Goal: Communication & Community: Connect with others

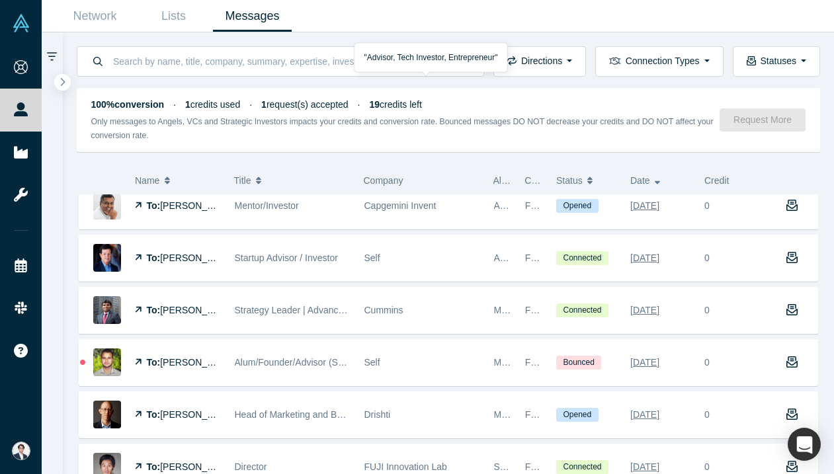
scroll to position [745, 0]
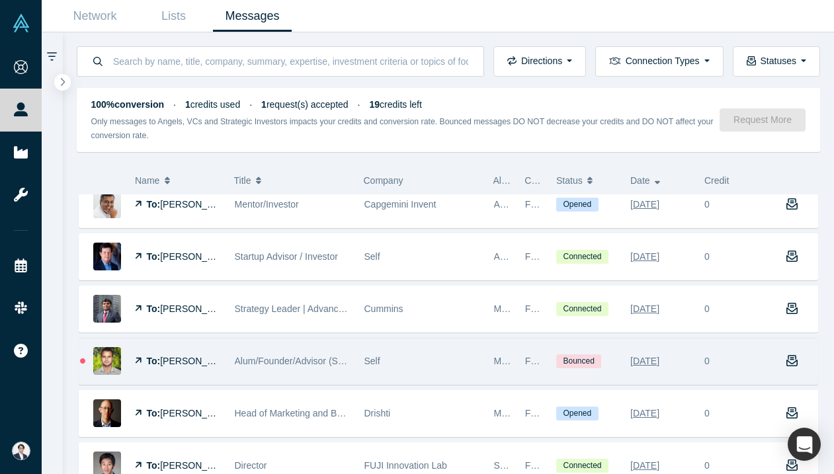
click at [396, 348] on div "Self" at bounding box center [422, 362] width 116 height 46
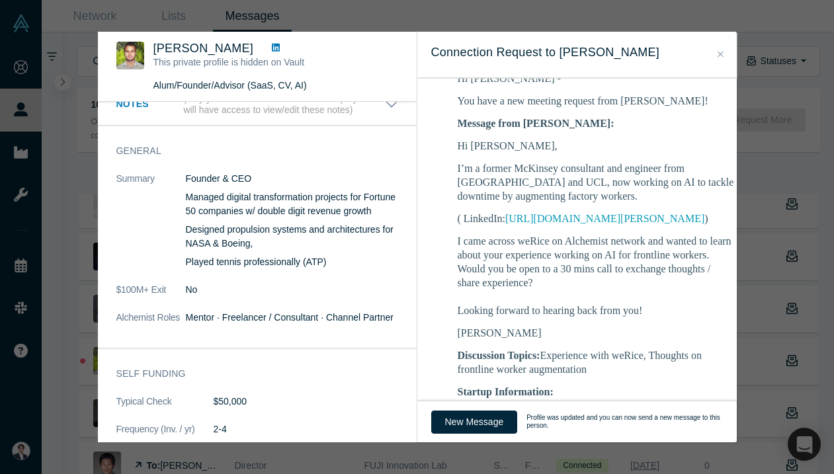
scroll to position [290, 0]
